Goal: Information Seeking & Learning: Learn about a topic

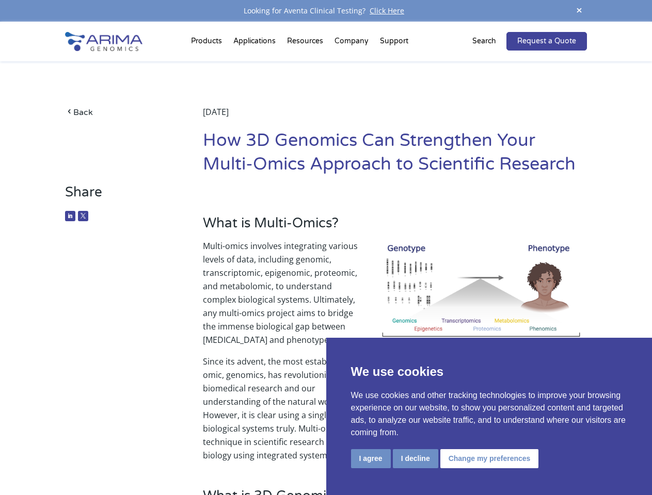
click at [326, 248] on p "Multi-omics involves integrating various levels of data, including genomic, tra…" at bounding box center [395, 297] width 384 height 116
click at [370, 459] on button "I agree" at bounding box center [371, 458] width 40 height 19
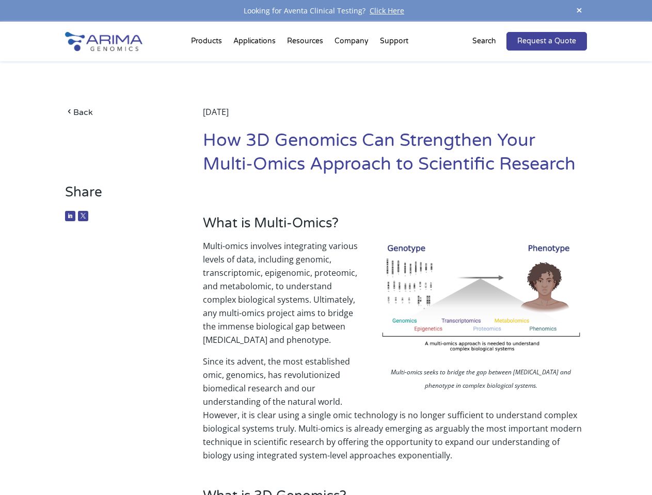
click at [415, 459] on p "Since its advent, the most established omic, genomics, has revolutionized biome…" at bounding box center [395, 408] width 384 height 107
click at [488, 459] on p "Since its advent, the most established omic, genomics, has revolutionized biome…" at bounding box center [395, 408] width 384 height 107
click at [579, 11] on span at bounding box center [578, 11] width 15 height 14
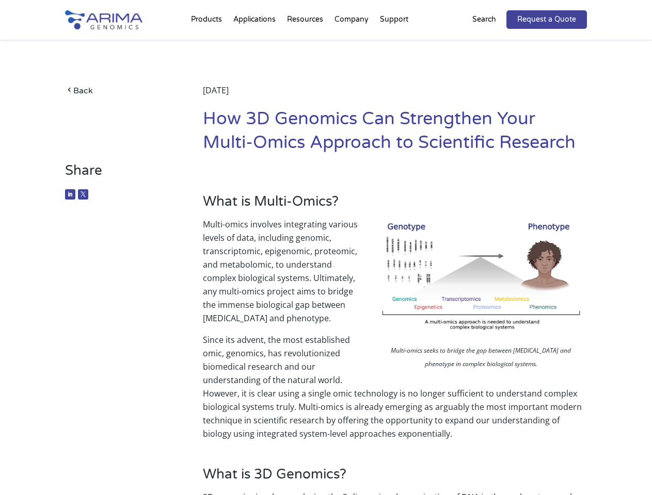
click at [326, 258] on p "Multi-omics involves integrating various levels of data, including genomic, tra…" at bounding box center [395, 276] width 384 height 116
click at [208, 43] on div "Back [DATE] How 3D Genomics Can Strengthen Your Multi-Omics Approach to Scienti…" at bounding box center [325, 101] width 521 height 123
click at [306, 43] on div "Back [DATE] How 3D Genomics Can Strengthen Your Multi-Omics Approach to Scienti…" at bounding box center [325, 101] width 521 height 123
click at [352, 43] on div "Back [DATE] How 3D Genomics Can Strengthen Your Multi-Omics Approach to Scienti…" at bounding box center [325, 101] width 521 height 123
click at [394, 43] on div "Back [DATE] How 3D Genomics Can Strengthen Your Multi-Omics Approach to Scienti…" at bounding box center [325, 101] width 521 height 123
